Goal: Task Accomplishment & Management: Complete application form

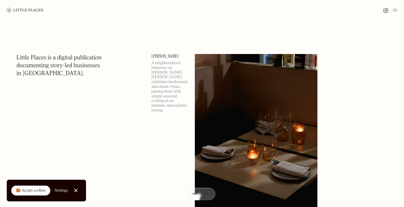
click at [396, 10] on img at bounding box center [395, 10] width 4 height 7
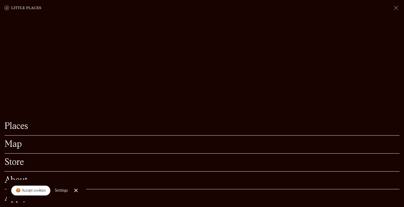
click at [74, 189] on link "Close Cookie Popup" at bounding box center [75, 190] width 11 height 11
click at [15, 198] on link "Apply" at bounding box center [201, 198] width 395 height 9
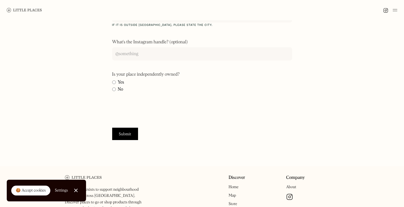
scroll to position [258, 0]
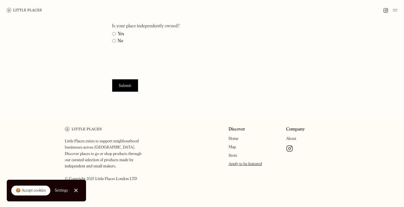
click at [238, 164] on link "Apply to be featured" at bounding box center [244, 164] width 33 height 4
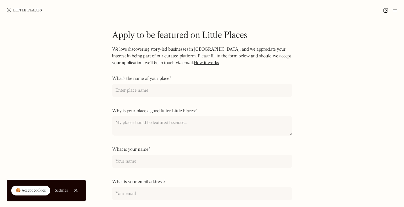
click at [199, 64] on link "How it works" at bounding box center [206, 63] width 25 height 4
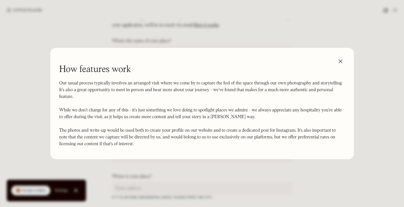
scroll to position [38, 0]
click at [113, 33] on div at bounding box center [202, 103] width 404 height 207
click at [340, 61] on img at bounding box center [340, 61] width 9 height 9
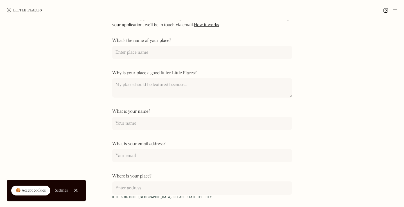
scroll to position [0, 0]
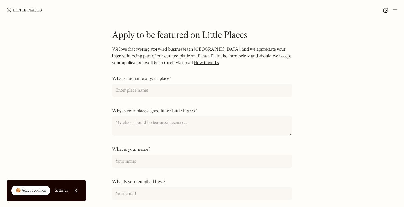
click at [27, 9] on img at bounding box center [24, 10] width 35 height 4
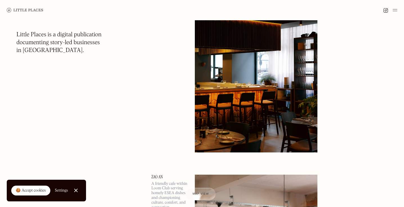
scroll to position [268, 0]
